Goal: Obtain resource: Download file/media

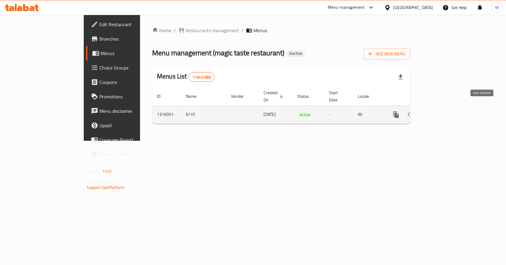
click at [447, 108] on link "enhanced table" at bounding box center [439, 115] width 14 height 14
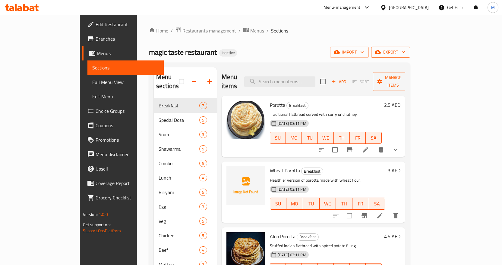
click at [405, 55] on span "export" at bounding box center [390, 52] width 29 height 8
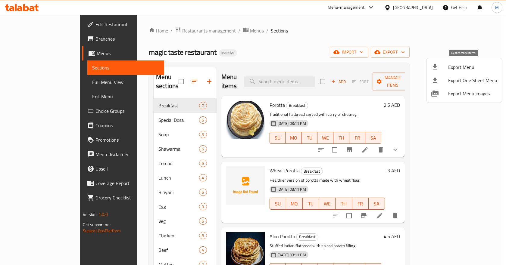
click at [468, 64] on span "Export Menu" at bounding box center [472, 67] width 49 height 7
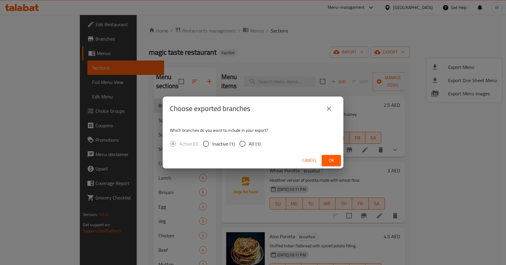
click at [254, 147] on span "All (1)" at bounding box center [255, 143] width 12 height 7
click at [249, 147] on input "All (1)" at bounding box center [242, 144] width 13 height 13
radio input "true"
click at [341, 157] on div "Cancel Ok" at bounding box center [253, 161] width 181 height 16
click at [332, 161] on span "Ok" at bounding box center [332, 161] width 10 height 8
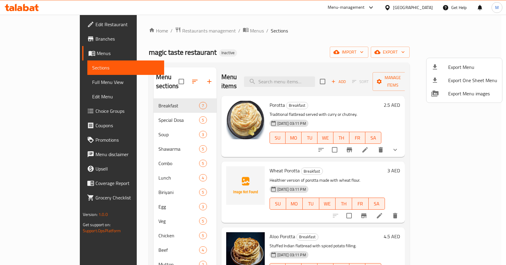
click at [19, 8] on div at bounding box center [253, 132] width 506 height 265
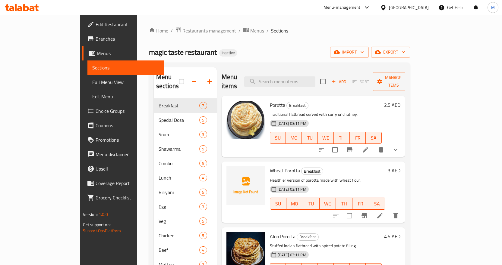
click at [410, 5] on div "[GEOGRAPHIC_DATA]" at bounding box center [409, 7] width 40 height 7
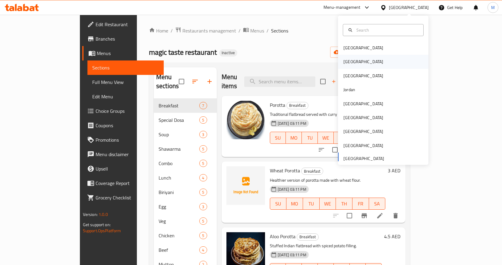
click at [370, 61] on div "[GEOGRAPHIC_DATA]" at bounding box center [383, 62] width 90 height 14
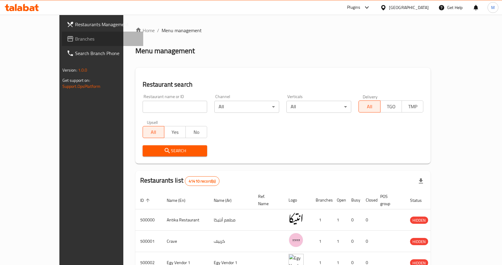
click at [75, 40] on span "Branches" at bounding box center [106, 38] width 63 height 7
